Goal: Information Seeking & Learning: Check status

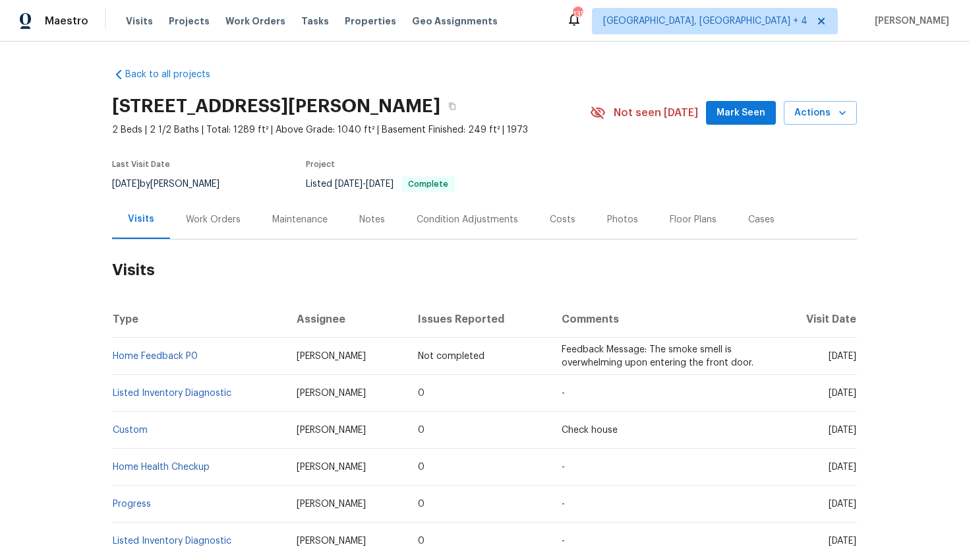
scroll to position [80, 0]
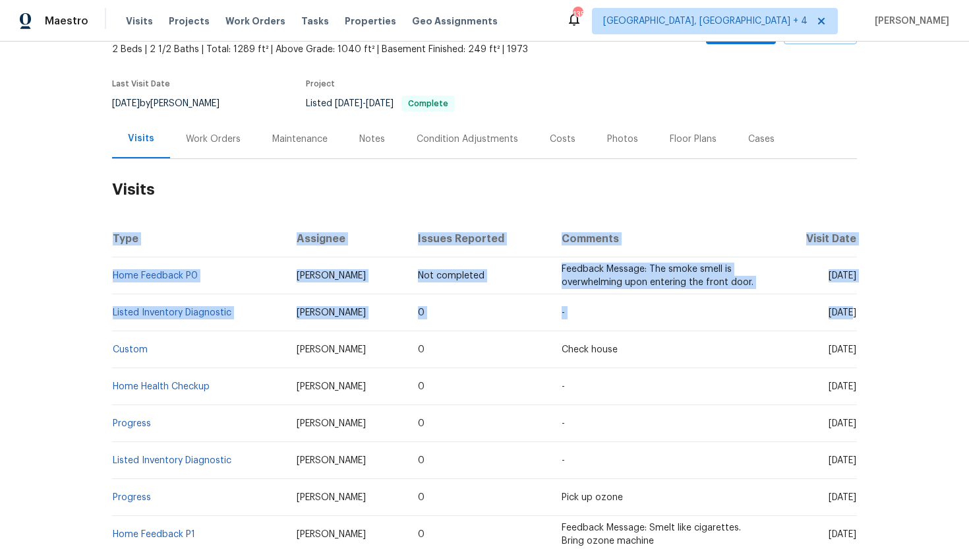
drag, startPoint x: 802, startPoint y: 313, endPoint x: 857, endPoint y: 313, distance: 54.1
click at [857, 314] on div "Back to all projects 5670 S Lowell Blvd, Littleton, CO 80123 2 Beds | 2 1/2 Bat…" at bounding box center [484, 295] width 969 height 507
copy span "Sep 25 2025"
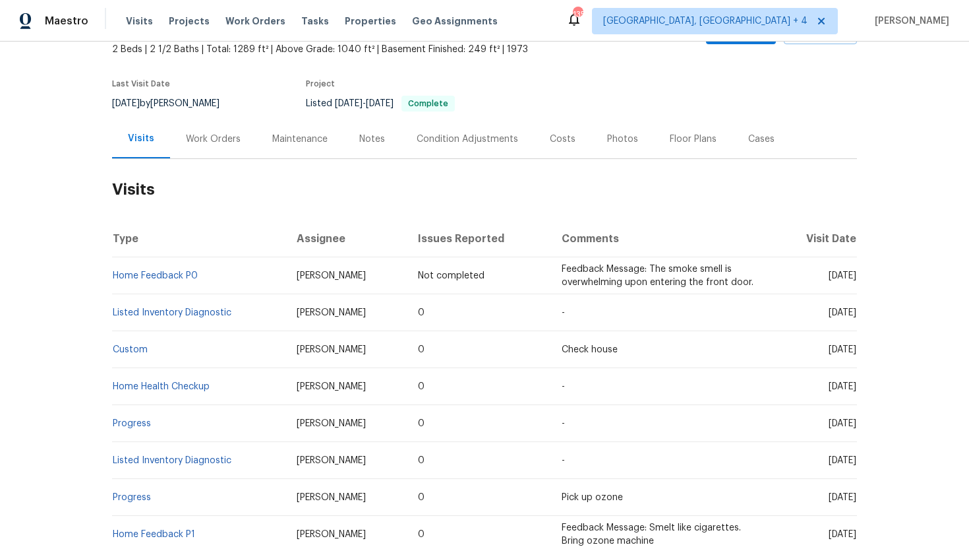
click at [829, 278] on span "Thu, Oct 02 2025" at bounding box center [843, 275] width 28 height 9
drag, startPoint x: 802, startPoint y: 313, endPoint x: 855, endPoint y: 315, distance: 52.1
click at [855, 315] on span "Thu, Sep 25 2025" at bounding box center [843, 312] width 28 height 9
copy span "Sep 25 2025"
drag, startPoint x: 344, startPoint y: 315, endPoint x: 253, endPoint y: 313, distance: 90.3
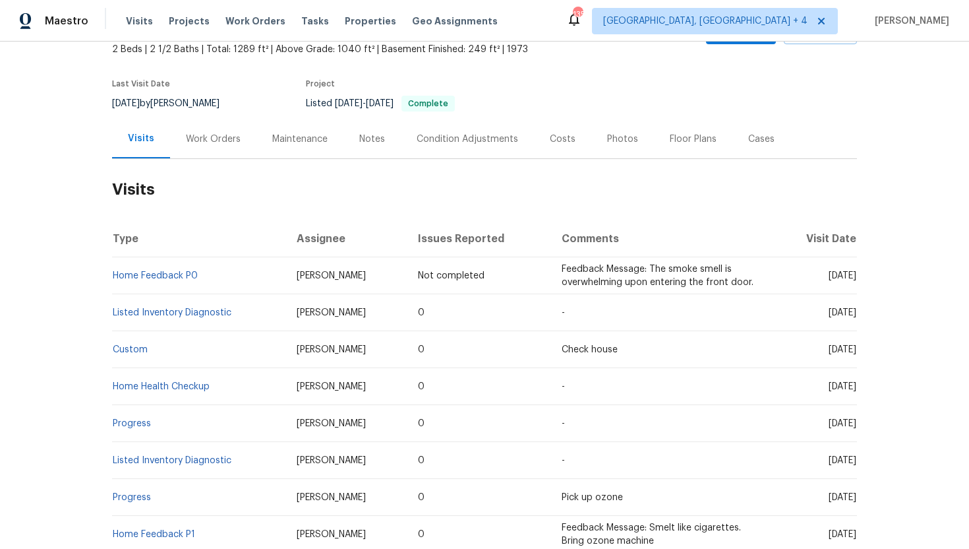
click at [286, 313] on td "Andrew McCuskey" at bounding box center [346, 312] width 121 height 37
copy span "Andrew McCuskey"
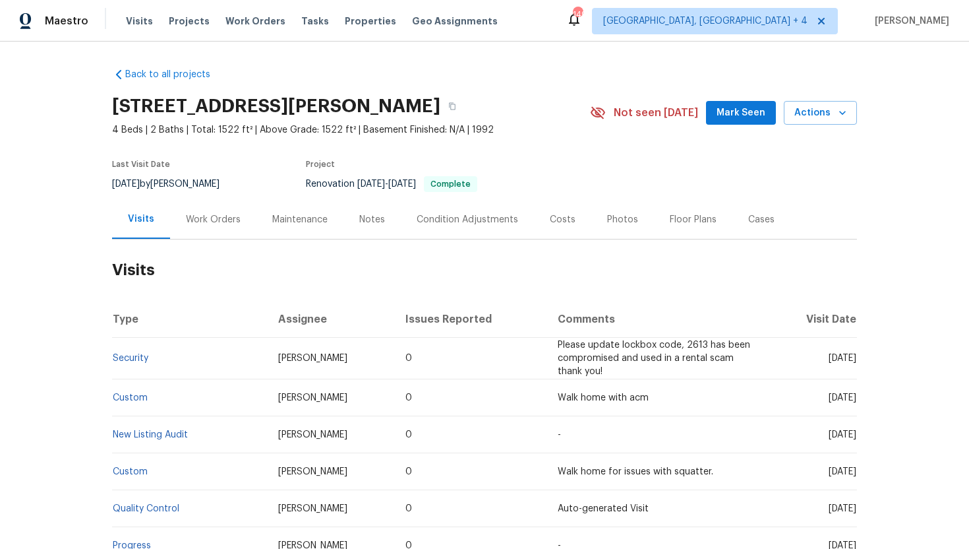
click at [210, 218] on div "Work Orders" at bounding box center [213, 219] width 55 height 13
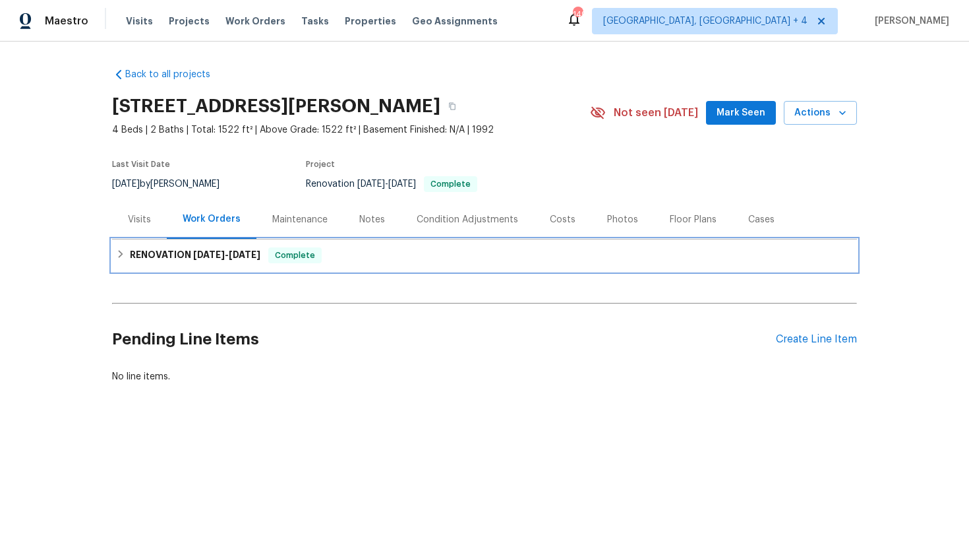
click at [234, 250] on span "9/6/25" at bounding box center [245, 254] width 32 height 9
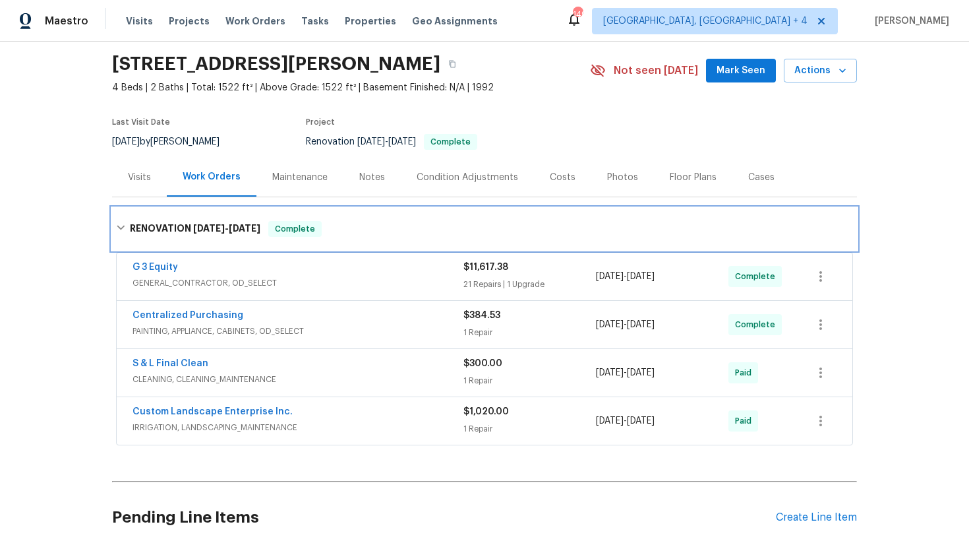
scroll to position [81, 0]
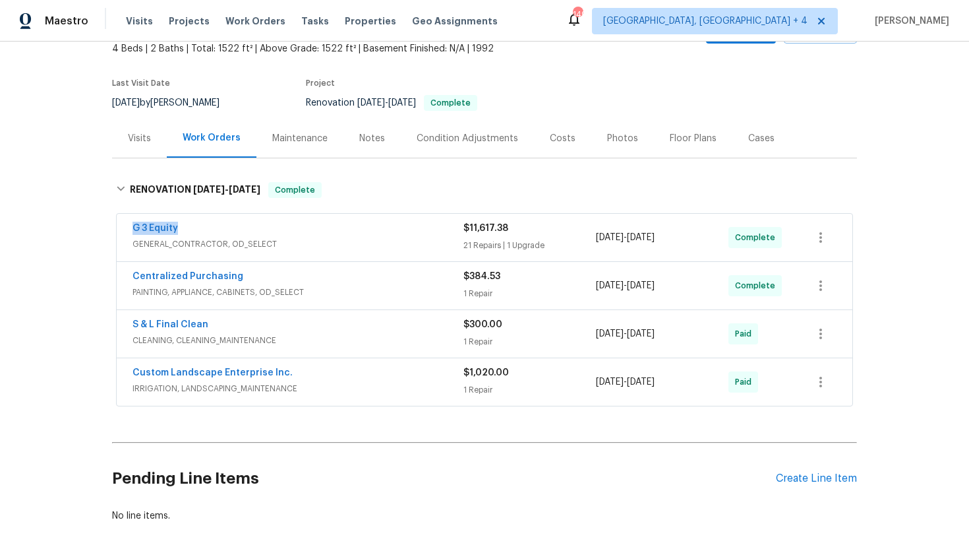
drag, startPoint x: 206, startPoint y: 231, endPoint x: 101, endPoint y: 230, distance: 105.5
click at [100, 231] on div "Back to all projects 25707 Pelion Rd, Menifee, CA 92584 4 Beds | 2 Baths | Tota…" at bounding box center [484, 295] width 969 height 507
copy link "G 3 Equity"
drag, startPoint x: 660, startPoint y: 235, endPoint x: 588, endPoint y: 235, distance: 72.5
click at [588, 236] on div "G 3 Equity GENERAL_CONTRACTOR, OD_SELECT $11,617.38 21 Repairs | 1 Upgrade 8/28…" at bounding box center [469, 238] width 673 height 32
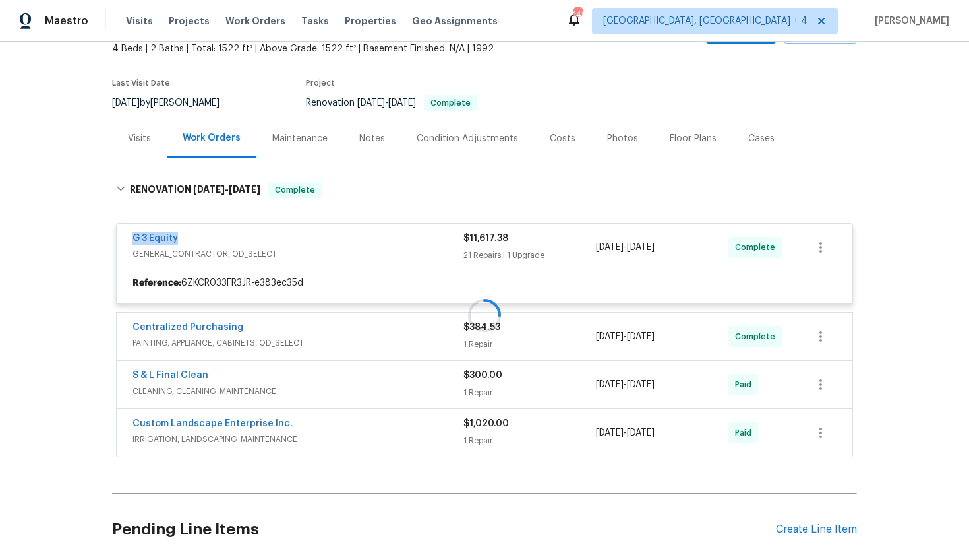
copy div "21 Repairs | 1 Upgrade 8/28/2025 - 9/6/2025"
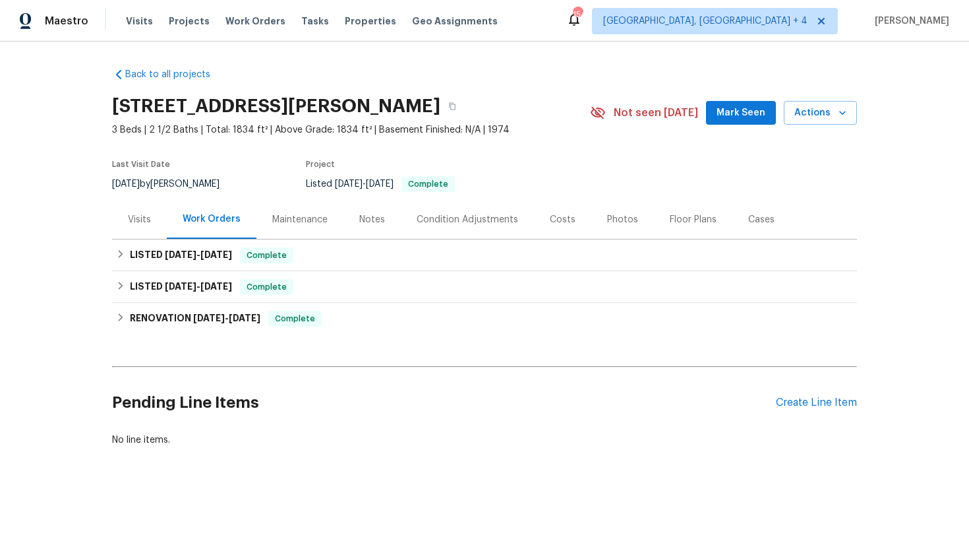
click at [153, 222] on div "Visits" at bounding box center [139, 219] width 55 height 39
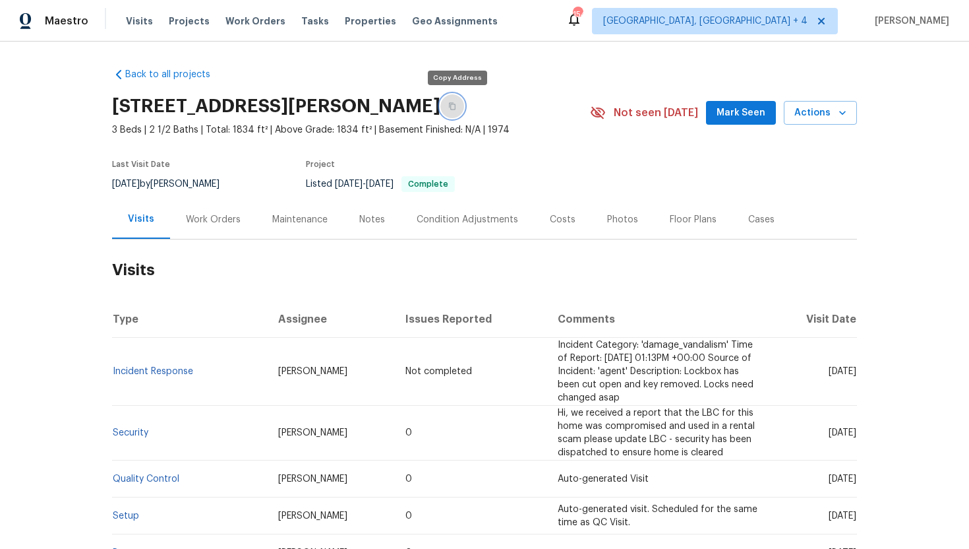
click at [460, 107] on button "button" at bounding box center [452, 106] width 24 height 24
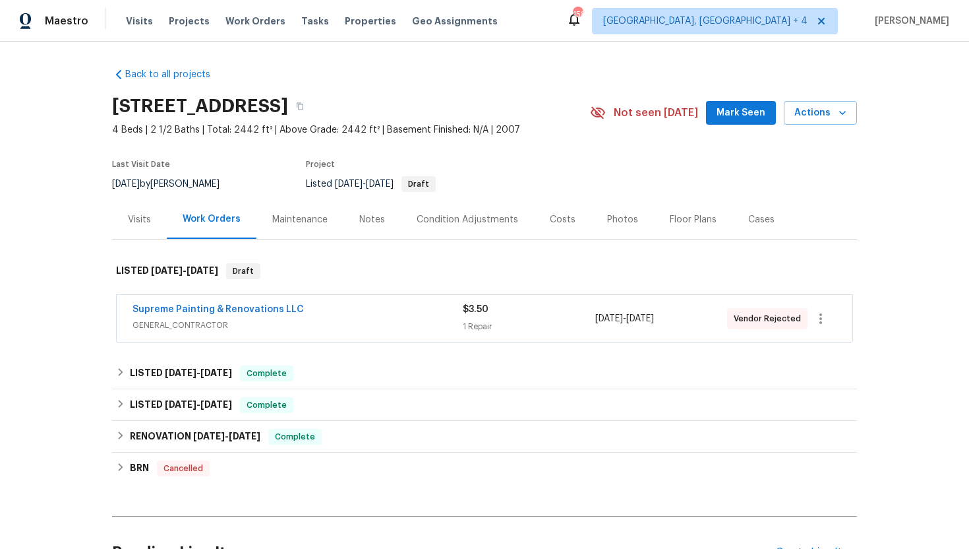
click at [353, 333] on div "Supreme Painting & Renovations LLC GENERAL_CONTRACTOR" at bounding box center [298, 319] width 330 height 32
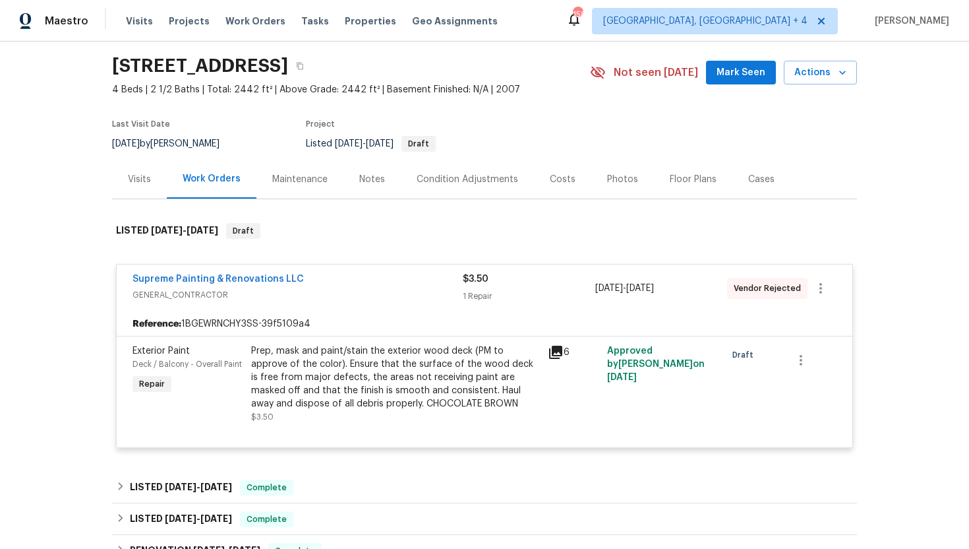
scroll to position [41, 0]
click at [560, 346] on icon at bounding box center [555, 351] width 13 height 13
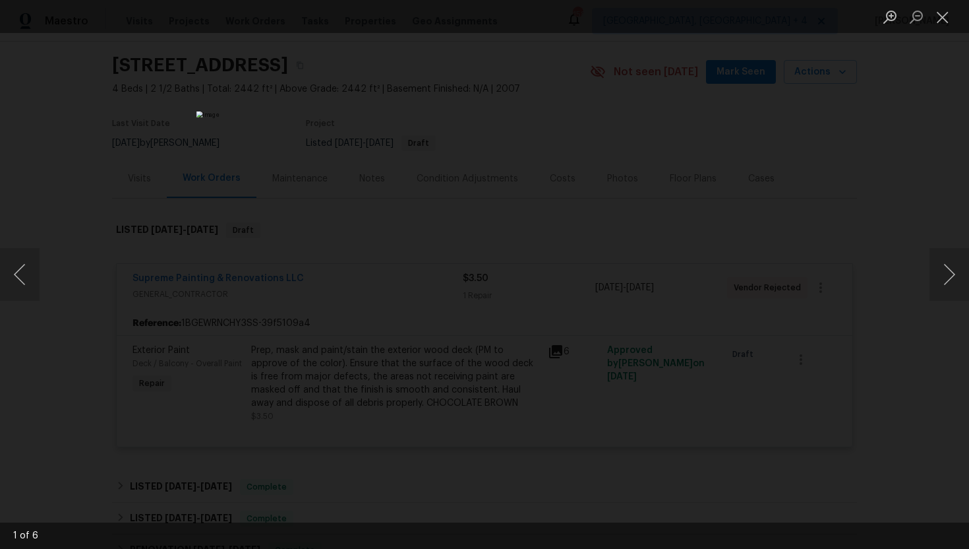
click at [87, 419] on div "Lightbox" at bounding box center [484, 274] width 969 height 549
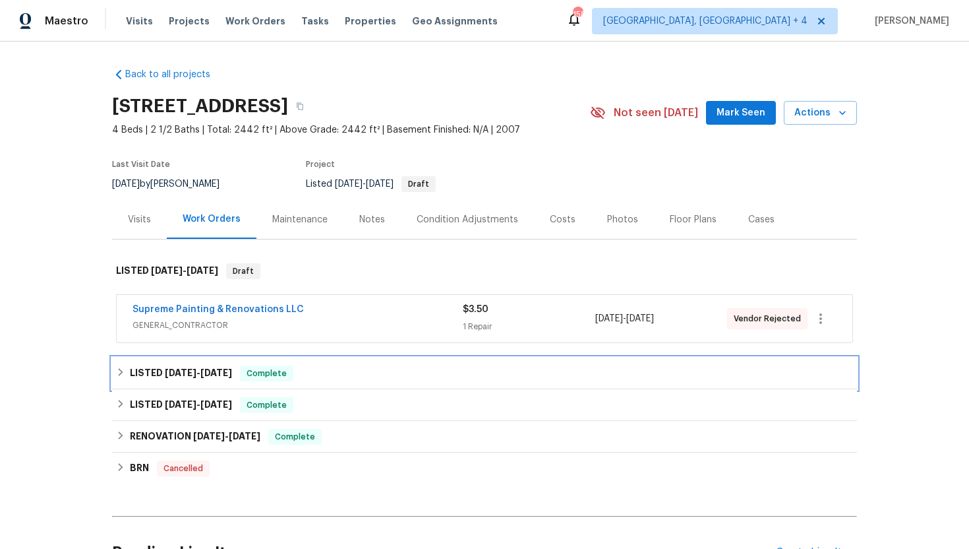
click at [246, 374] on div "Complete" at bounding box center [266, 373] width 53 height 16
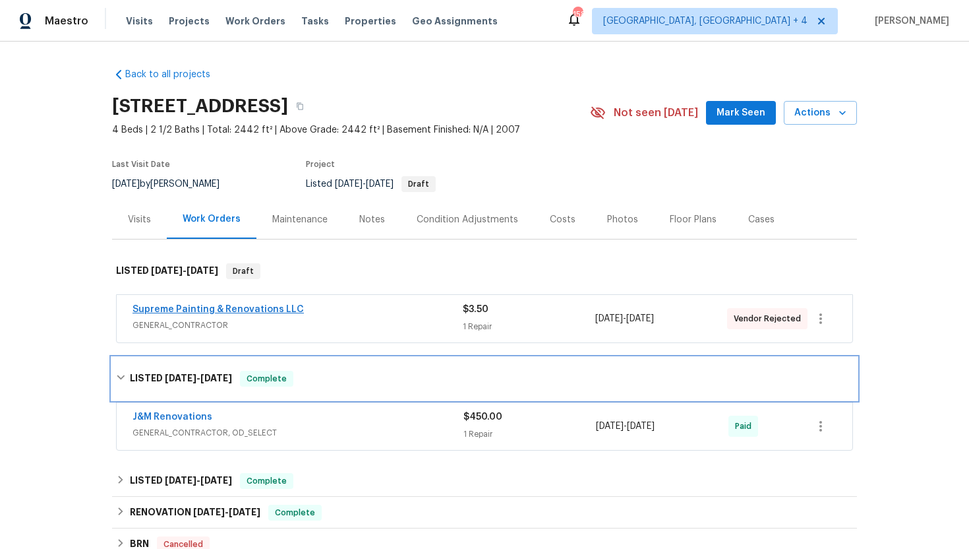
scroll to position [67, 0]
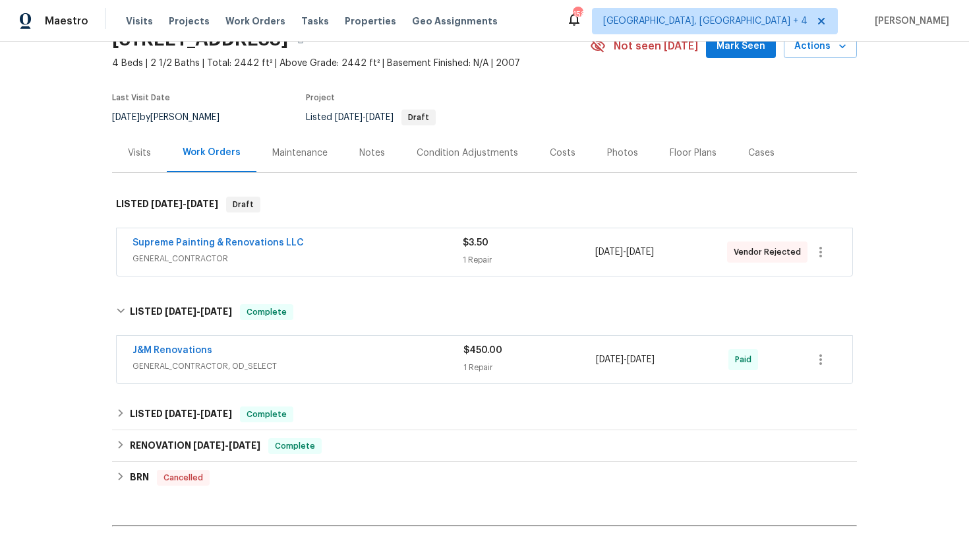
click at [317, 374] on div "J&M Renovations GENERAL_CONTRACTOR, OD_SELECT" at bounding box center [298, 360] width 331 height 32
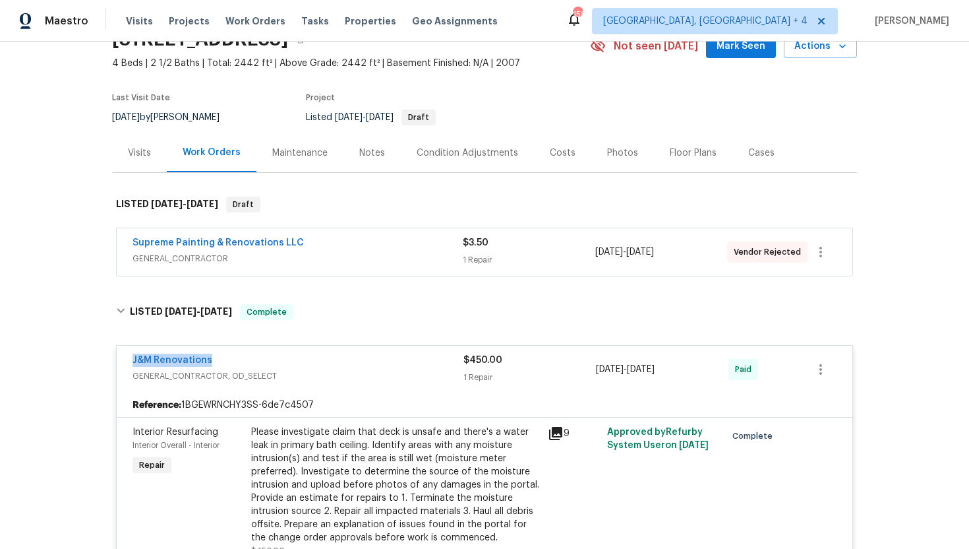
drag, startPoint x: 226, startPoint y: 362, endPoint x: 121, endPoint y: 359, distance: 105.6
click at [121, 359] on div "J&M Renovations GENERAL_CONTRACTOR, OD_SELECT $450.00 1 Repair [DATE] - [DATE] …" at bounding box center [485, 369] width 736 height 47
copy link "J&M Renovations"
drag, startPoint x: 700, startPoint y: 372, endPoint x: 595, endPoint y: 371, distance: 104.9
click at [594, 371] on div "J&M Renovations GENERAL_CONTRACTOR, OD_SELECT $450.00 1 Repair [DATE] - [DATE] …" at bounding box center [469, 369] width 673 height 32
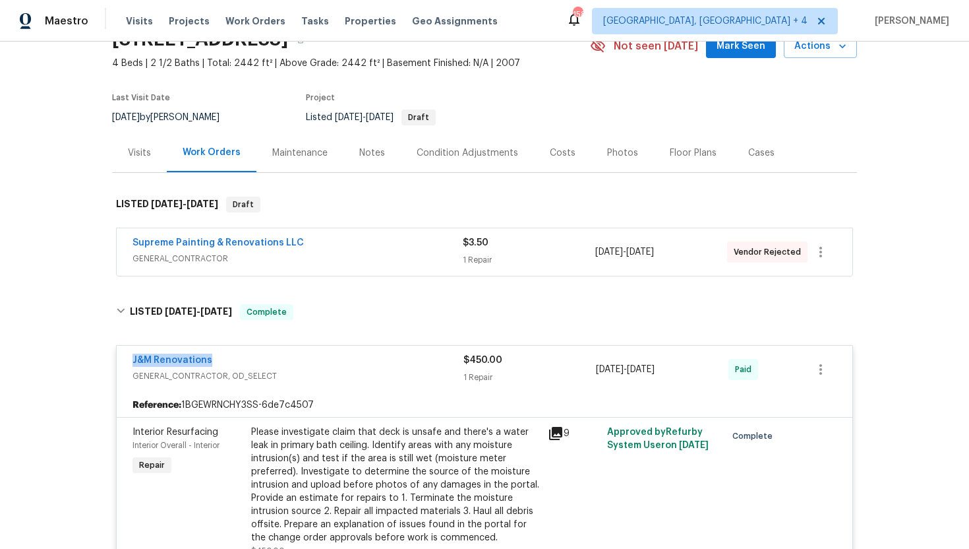
copy div "[DATE] - [DATE]"
